Goal: Transaction & Acquisition: Book appointment/travel/reservation

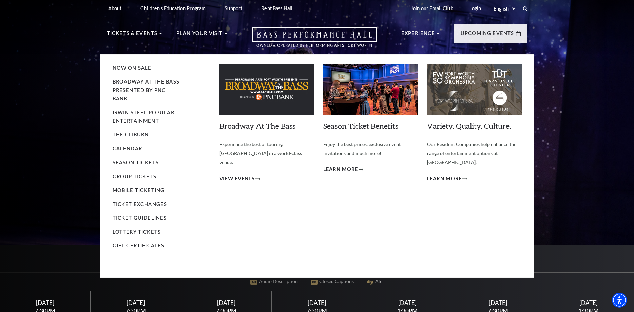
click at [123, 78] on li "Broadway At The Bass presented by PNC Bank" at bounding box center [147, 90] width 68 height 25
click at [123, 83] on link "Broadway At The Bass presented by PNC Bank" at bounding box center [146, 90] width 67 height 23
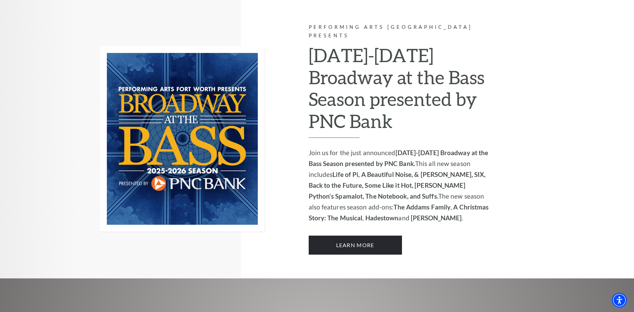
scroll to position [445, 0]
click at [387, 236] on link "Learn More" at bounding box center [355, 245] width 93 height 19
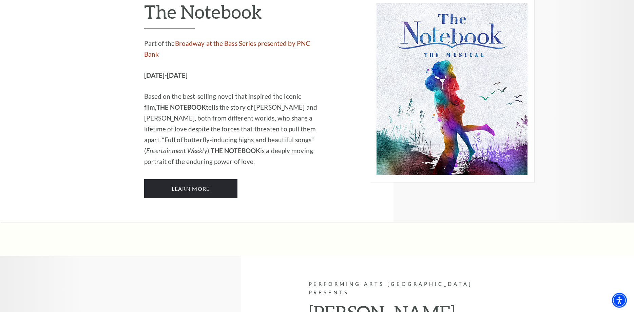
scroll to position [4362, 0]
